Goal: Use online tool/utility: Utilize a website feature to perform a specific function

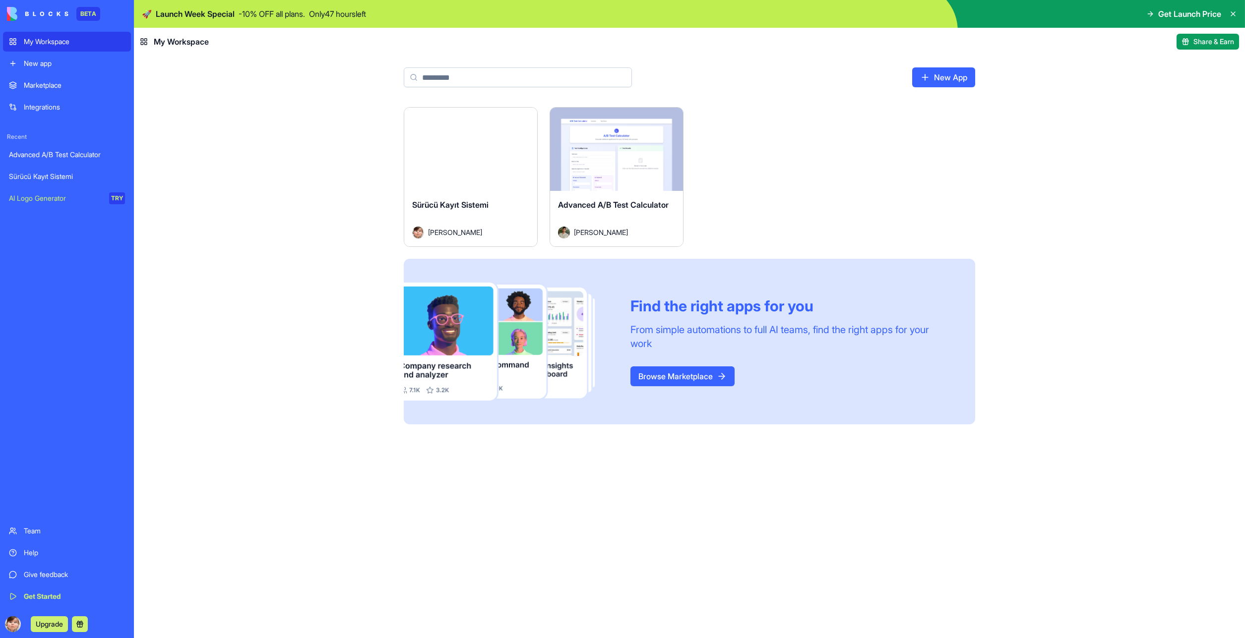
click at [143, 44] on icon at bounding box center [144, 42] width 8 height 8
click at [59, 67] on div "New app" at bounding box center [74, 64] width 101 height 10
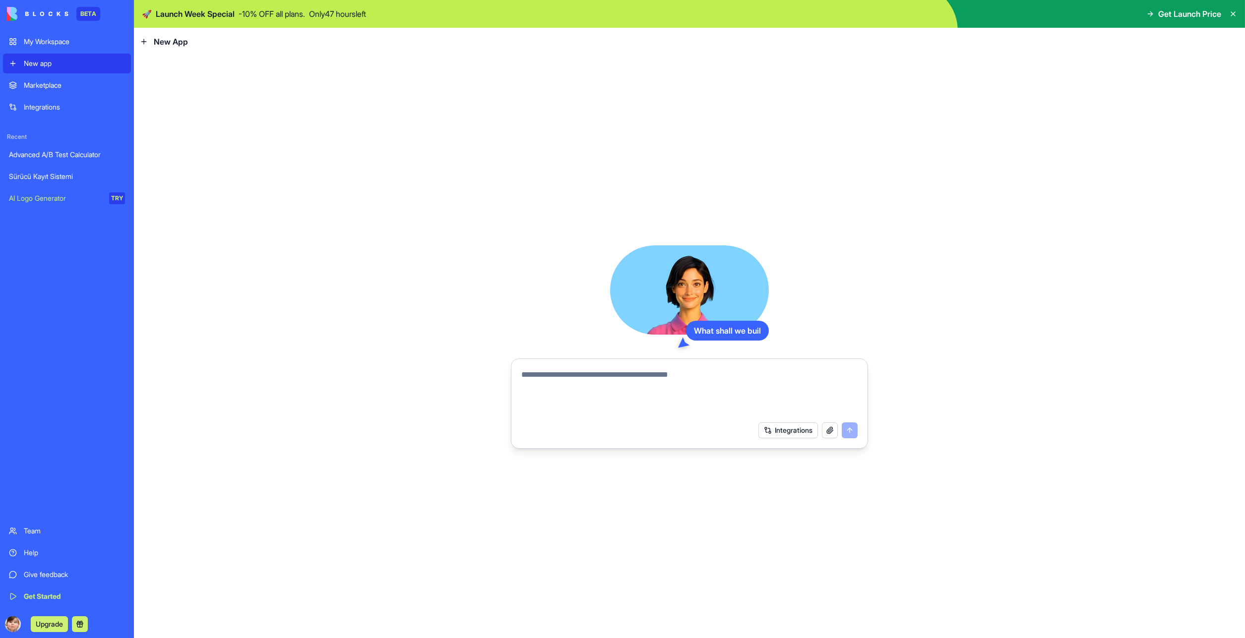
click at [52, 86] on div "Marketplace" at bounding box center [74, 85] width 101 height 10
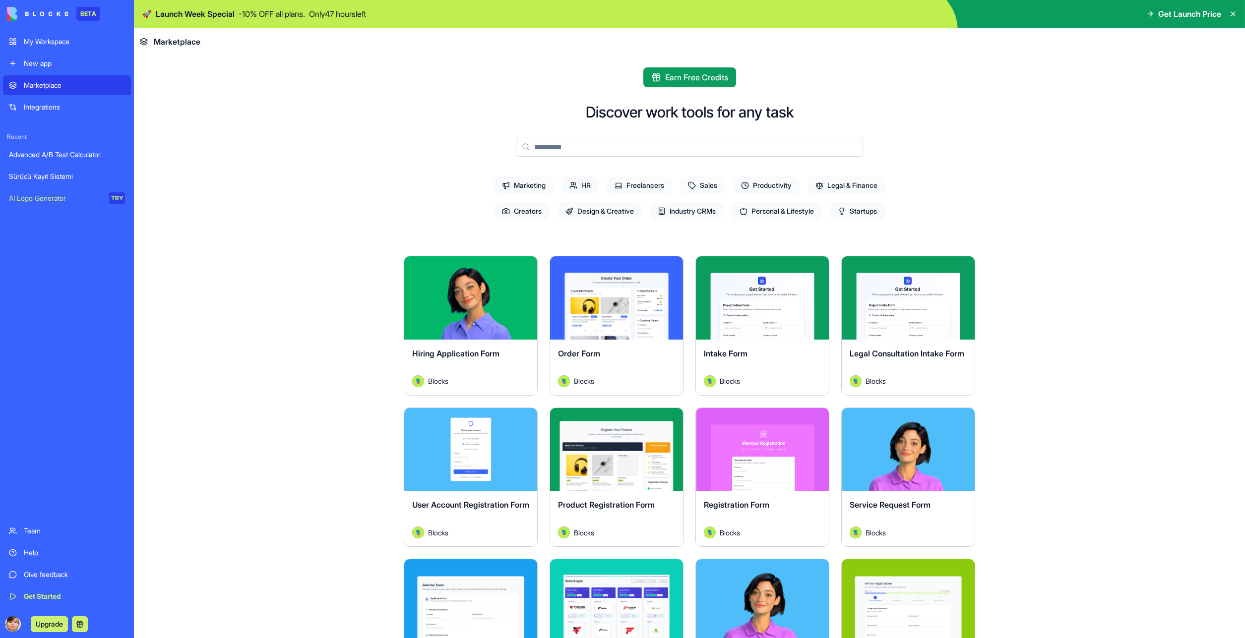
click at [520, 188] on span "Marketing" at bounding box center [523, 186] width 59 height 18
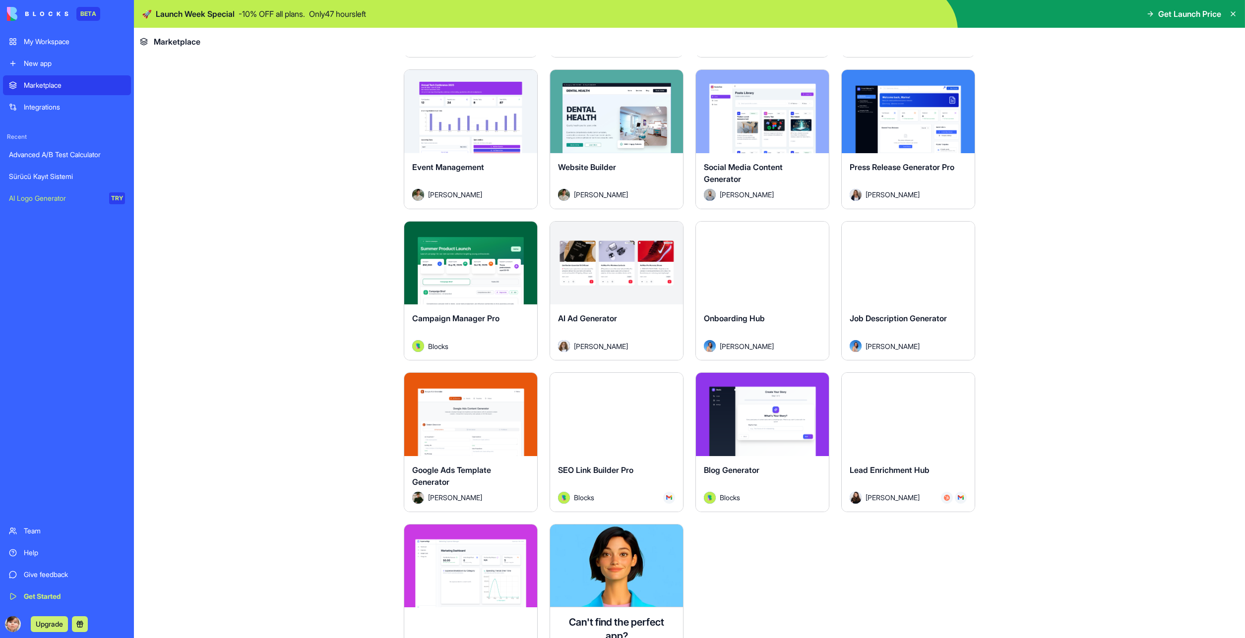
scroll to position [833, 0]
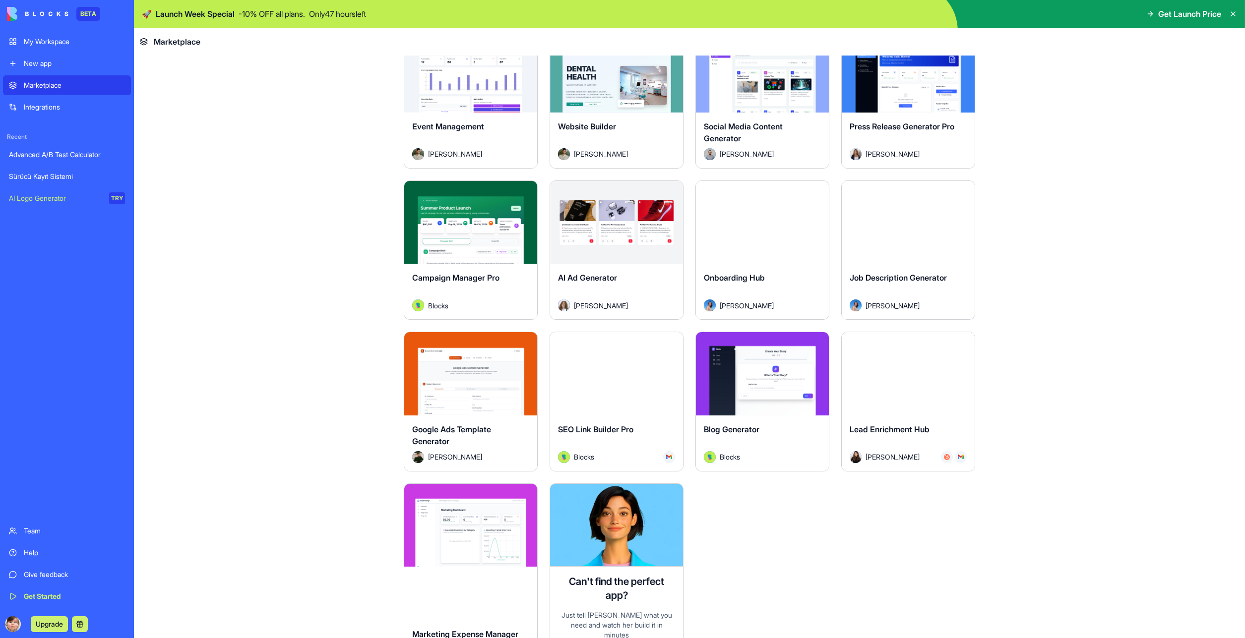
click at [436, 387] on div "Explore" at bounding box center [470, 373] width 133 height 83
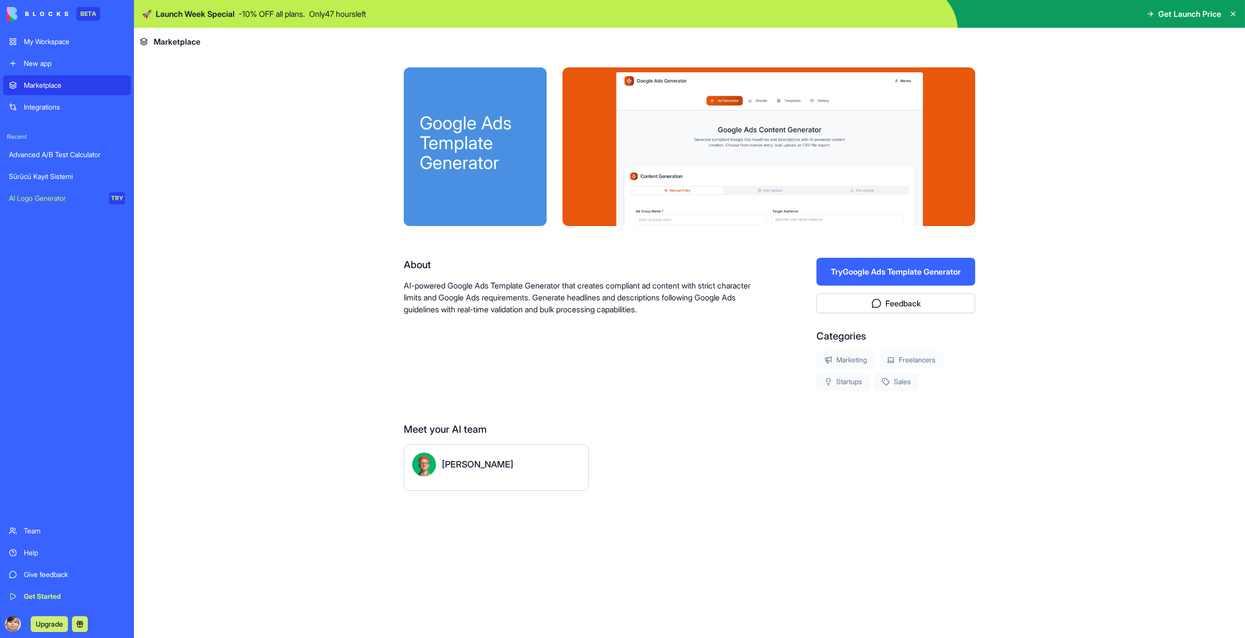
click at [849, 272] on button "Try Google Ads Template Generator" at bounding box center [895, 272] width 159 height 28
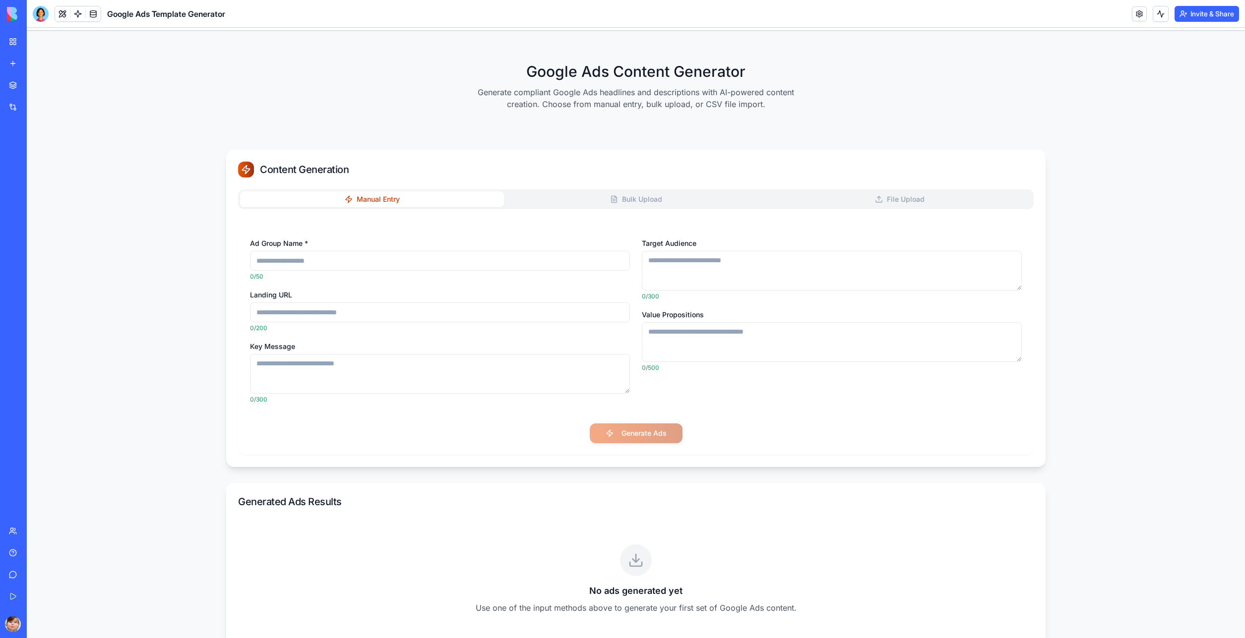
scroll to position [106, 0]
